Goal: Task Accomplishment & Management: Complete application form

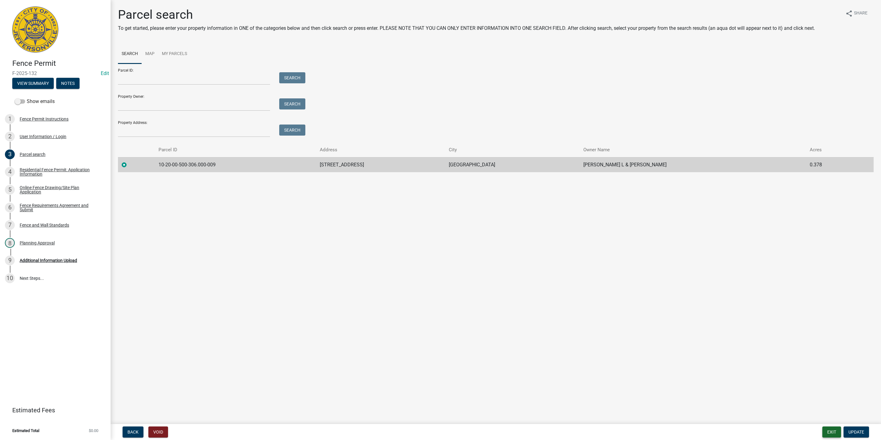
click at [831, 435] on button "Exit" at bounding box center [831, 431] width 19 height 11
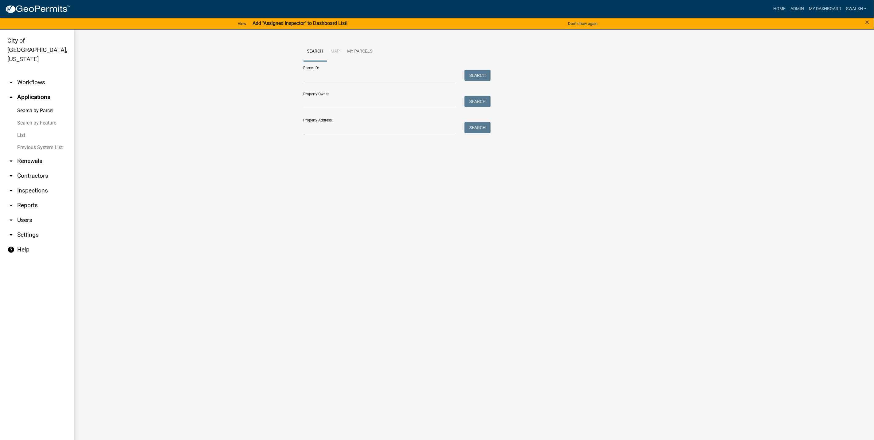
click at [46, 75] on link "arrow_drop_down Workflows" at bounding box center [37, 82] width 74 height 15
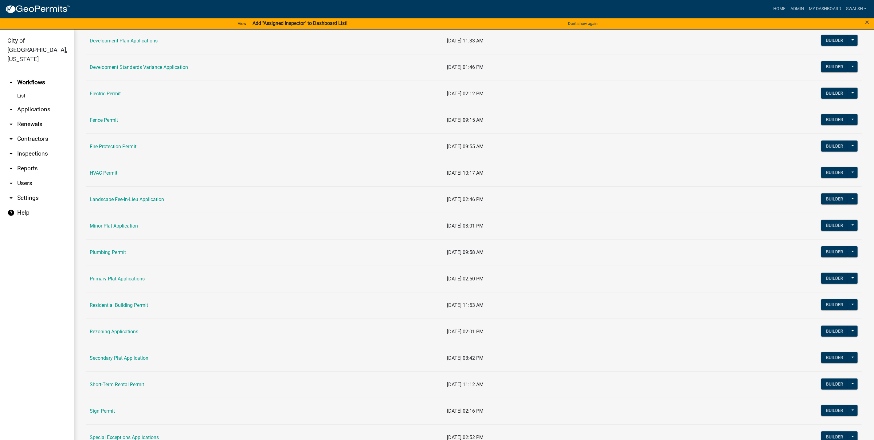
scroll to position [184, 0]
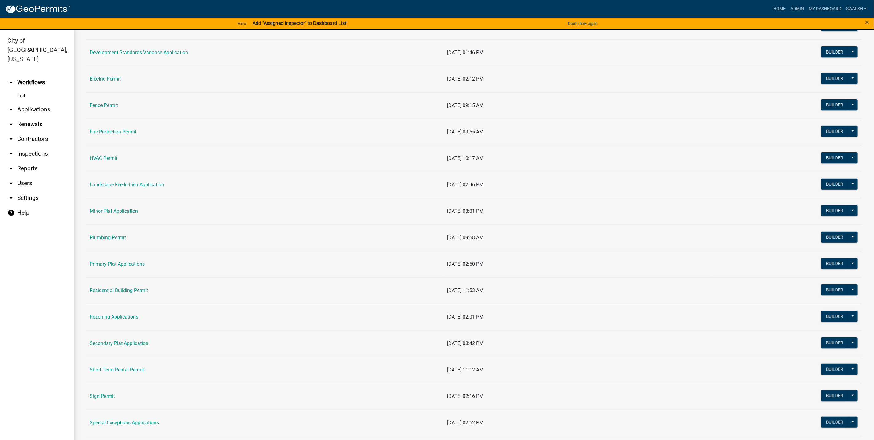
click at [104, 391] on td "Sign Permit" at bounding box center [265, 396] width 358 height 26
click at [108, 395] on link "Sign Permit" at bounding box center [102, 396] width 25 height 6
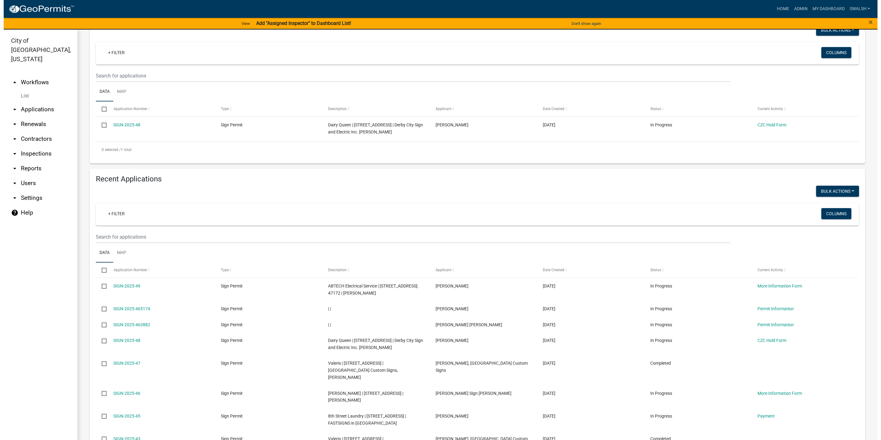
scroll to position [92, 0]
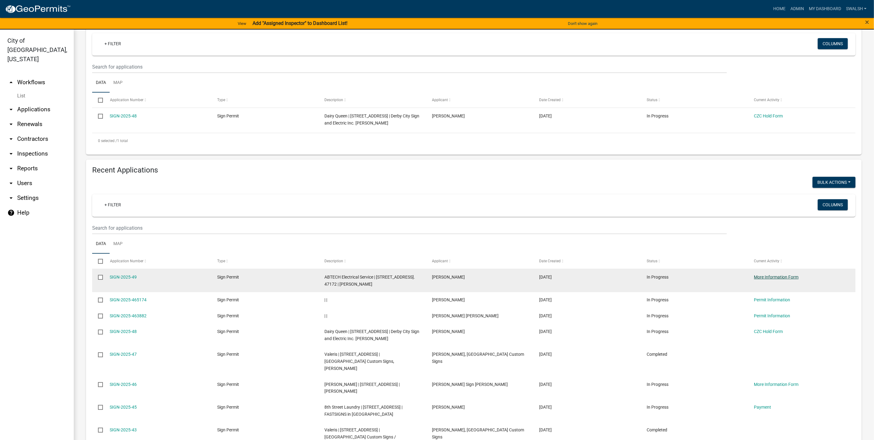
click at [777, 276] on link "More Information Form" at bounding box center [776, 276] width 45 height 5
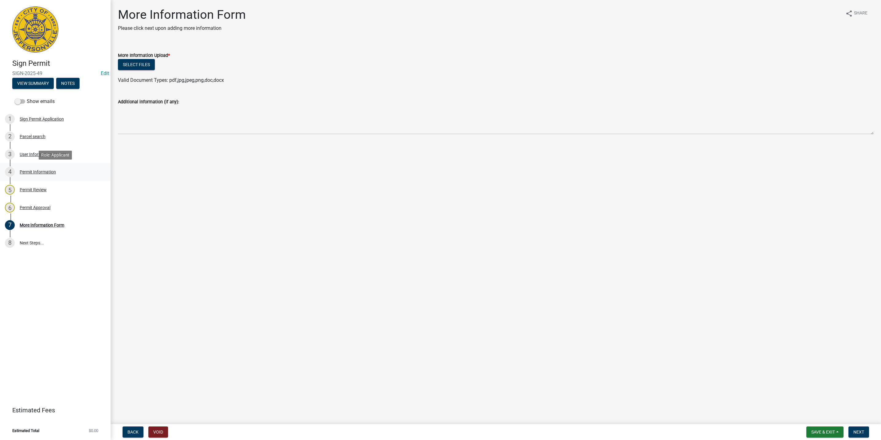
click at [67, 167] on div "4 Permit Information" at bounding box center [53, 172] width 96 height 10
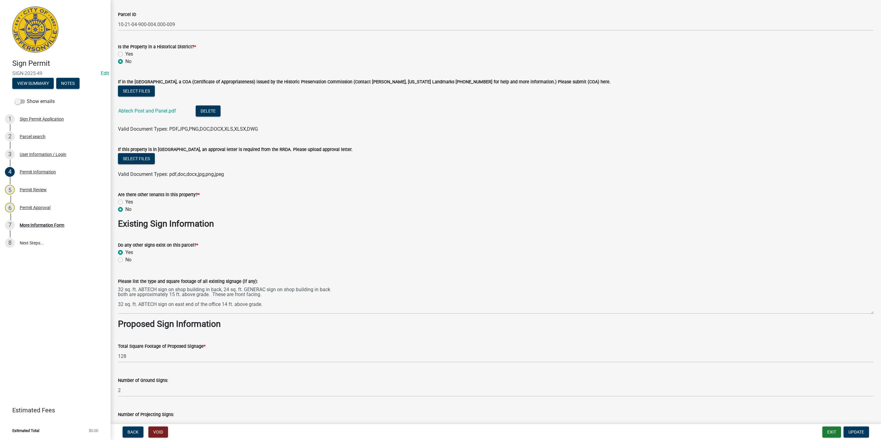
scroll to position [645, 0]
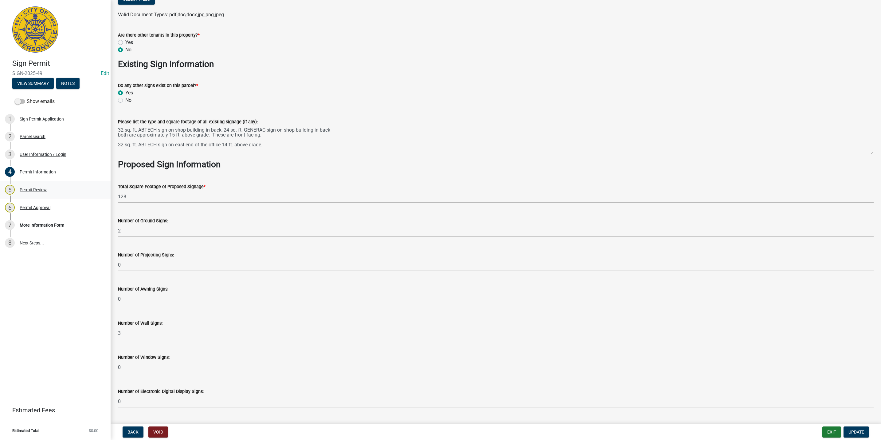
click at [60, 193] on div "5 Permit Review" at bounding box center [53, 190] width 96 height 10
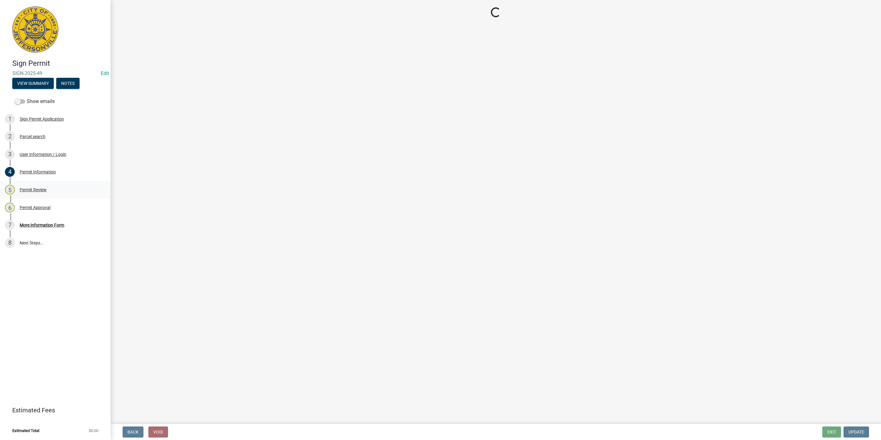
scroll to position [0, 0]
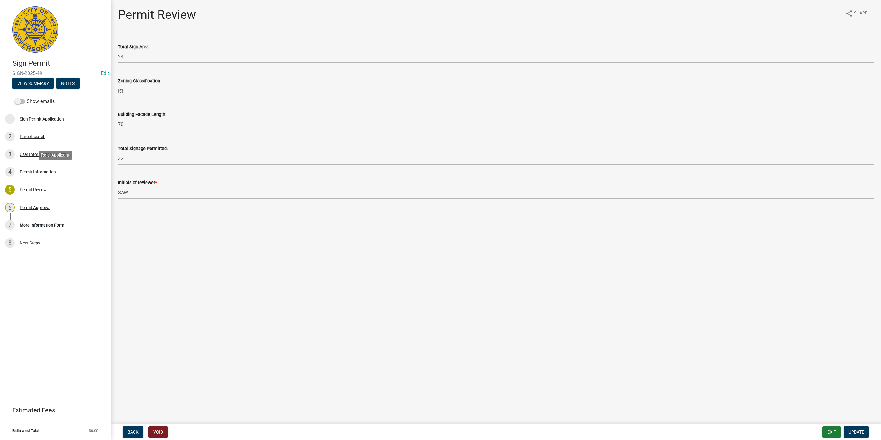
click at [46, 175] on div "4 Permit Information" at bounding box center [53, 172] width 96 height 10
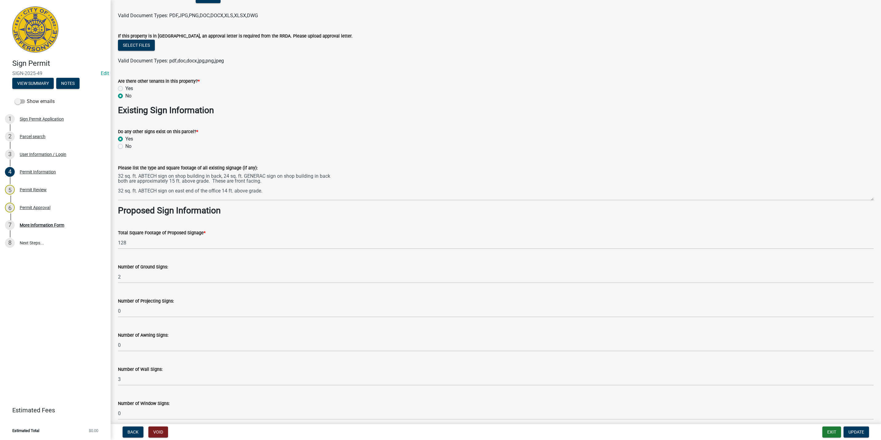
scroll to position [553, 0]
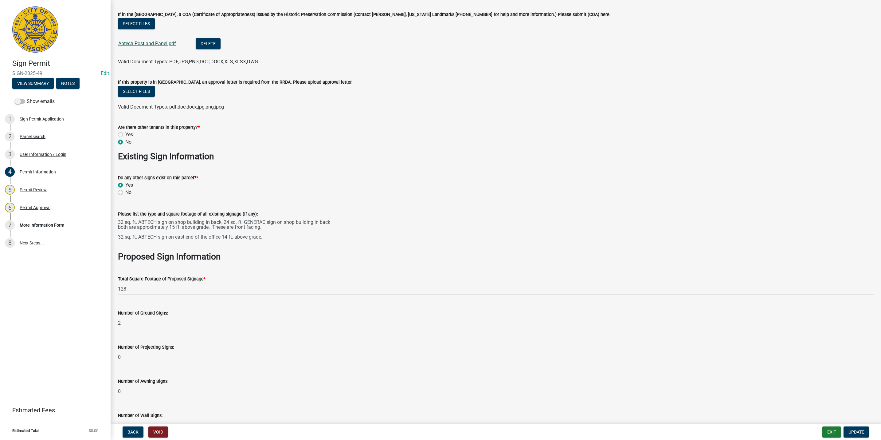
click at [160, 43] on link "Abtech Post and Panel.pdf" at bounding box center [147, 44] width 58 height 6
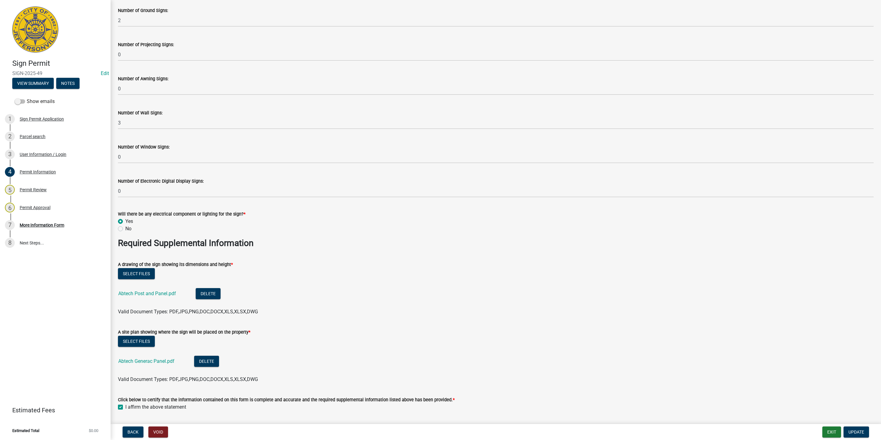
scroll to position [875, 0]
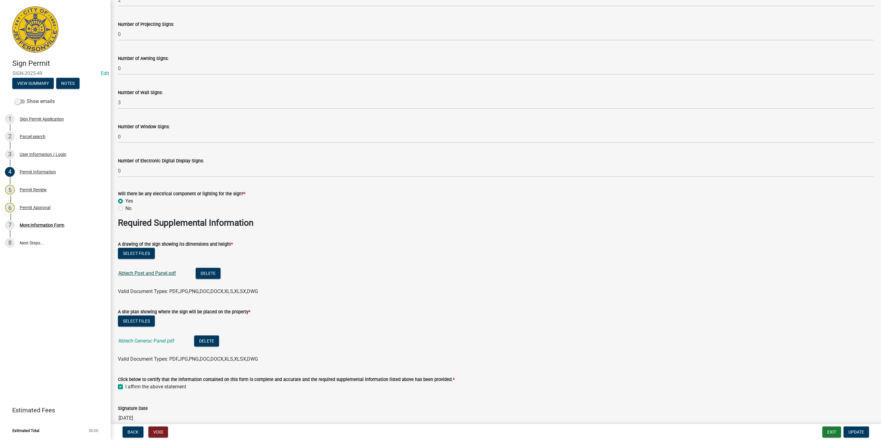
click at [167, 271] on link "Abtech Post and Panel.pdf" at bounding box center [147, 273] width 58 height 6
